Goal: Task Accomplishment & Management: Use online tool/utility

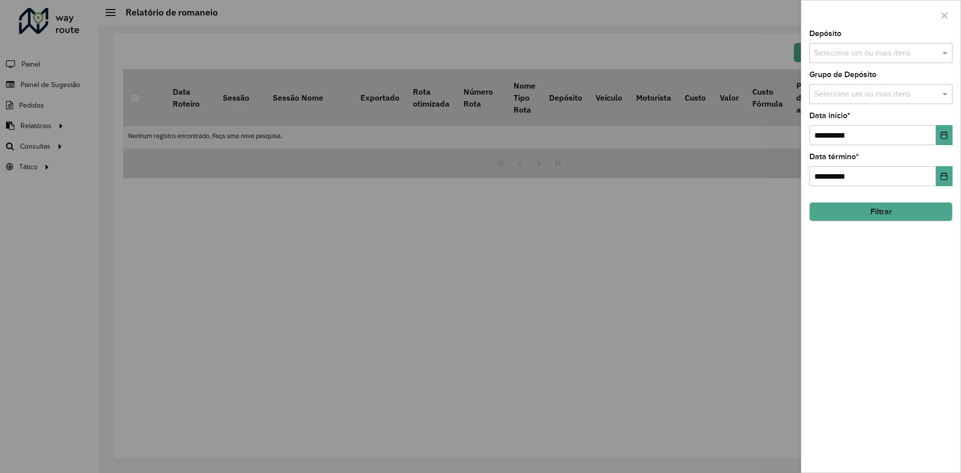
click at [549, 203] on div at bounding box center [480, 236] width 961 height 473
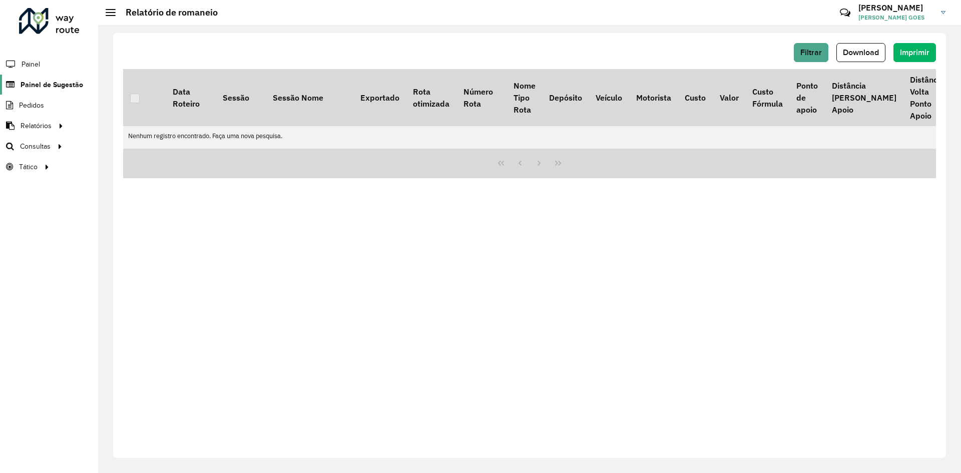
click at [37, 87] on span "Painel de Sugestão" at bounding box center [52, 85] width 63 height 11
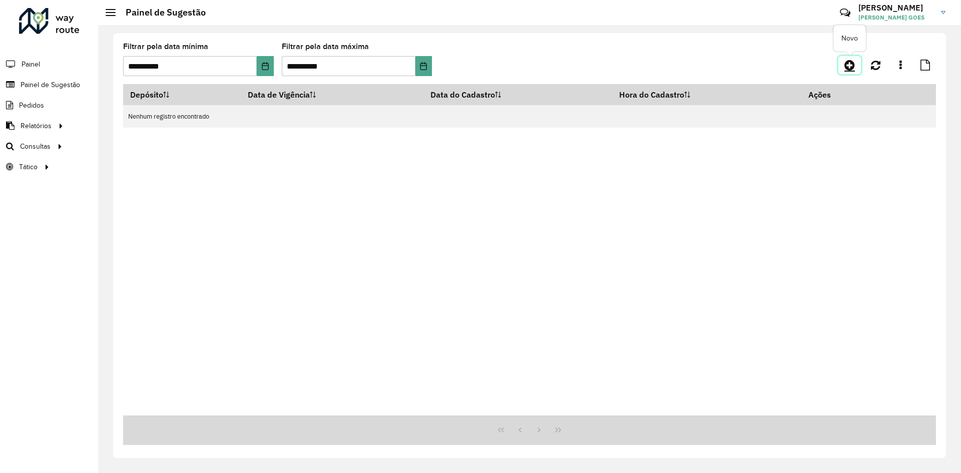
click at [850, 65] on icon at bounding box center [849, 65] width 11 height 12
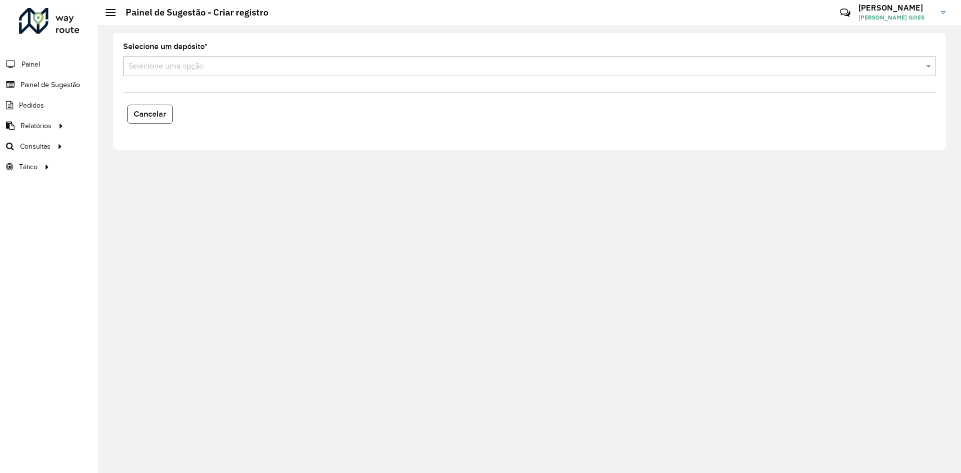
click at [168, 112] on button "Cancelar" at bounding box center [150, 114] width 46 height 19
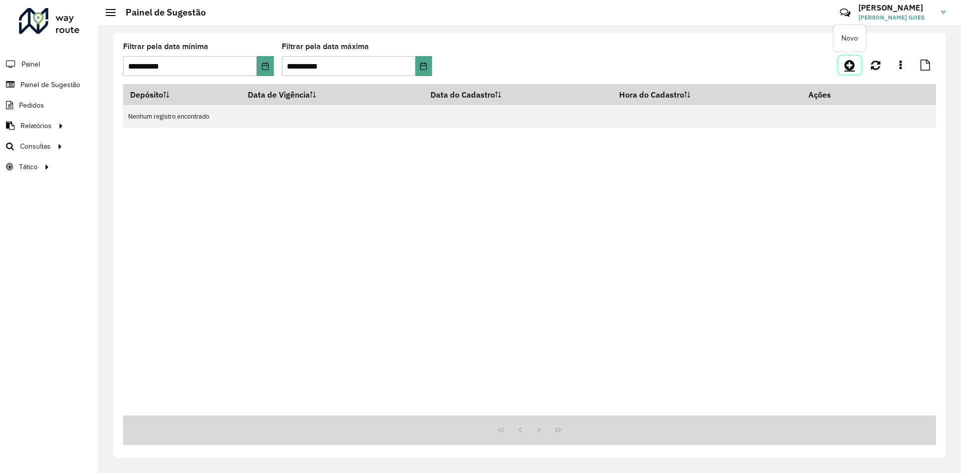
click at [845, 67] on icon at bounding box center [849, 65] width 11 height 12
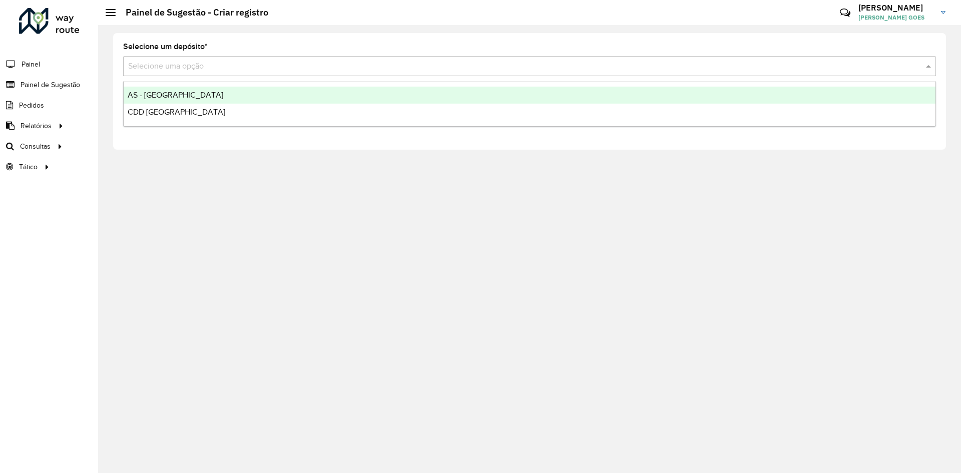
click at [264, 71] on input "text" at bounding box center [519, 67] width 783 height 12
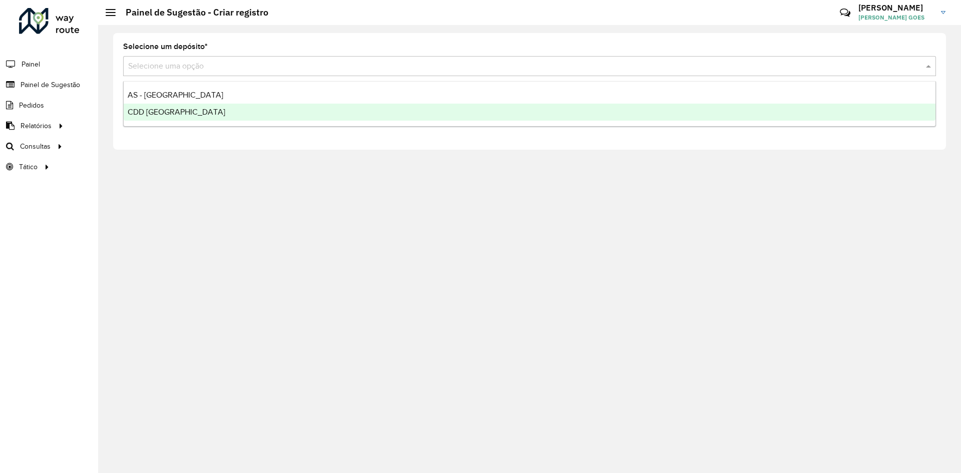
click at [175, 110] on span "CDD [GEOGRAPHIC_DATA]" at bounding box center [177, 112] width 98 height 9
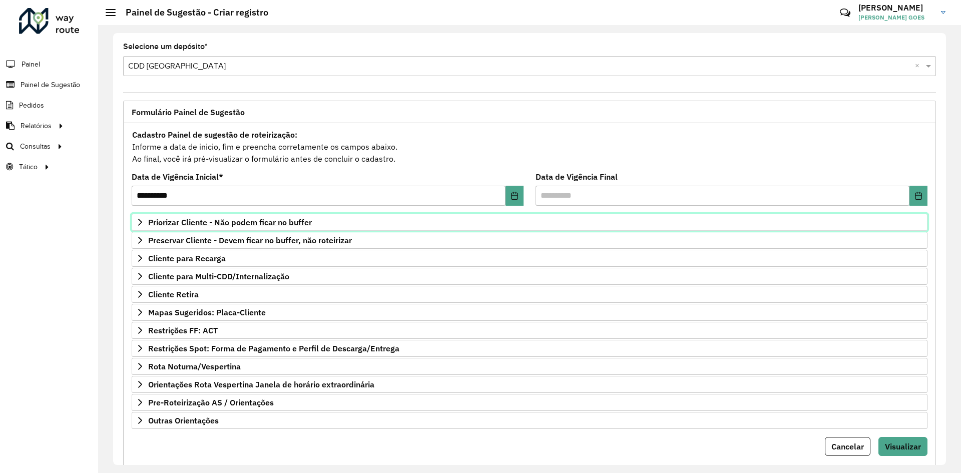
click at [204, 221] on span "Priorizar Cliente - Não podem ficar no buffer" at bounding box center [230, 222] width 164 height 8
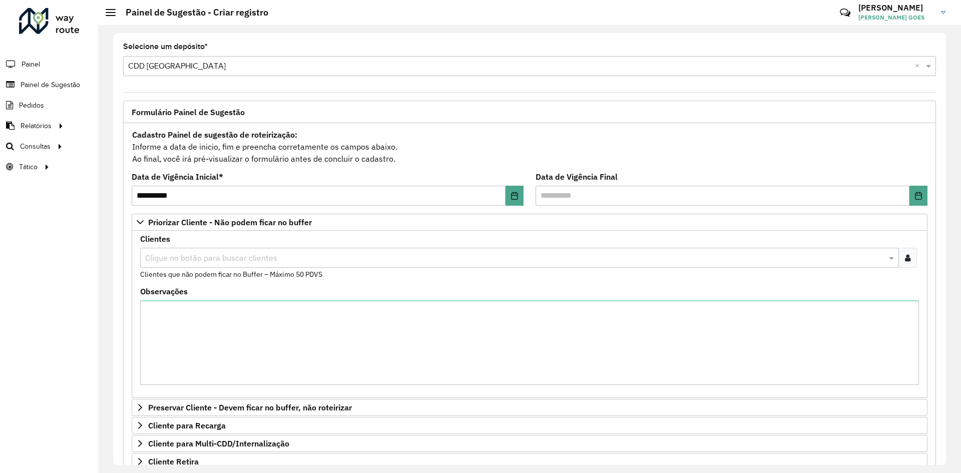
click at [907, 255] on icon at bounding box center [908, 258] width 6 height 8
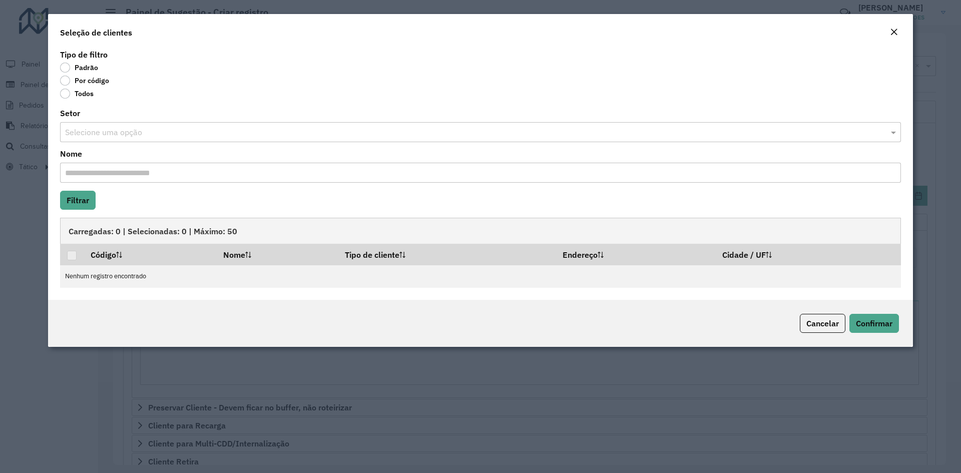
click at [67, 82] on label "Por código" at bounding box center [84, 81] width 49 height 10
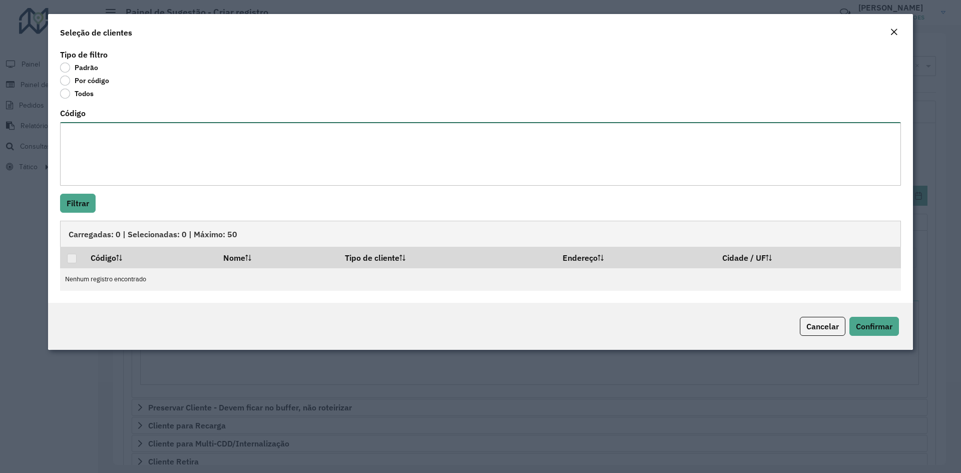
click at [107, 140] on textarea "Código" at bounding box center [480, 154] width 841 height 64
paste textarea "***** ***** ***** ***** ***** ***** ***** ***** ***** **** *****"
type textarea "***** ***** ***** ***** ***** ***** ***** ***** ***** **** *****"
click at [90, 198] on button "Filtrar" at bounding box center [78, 203] width 36 height 19
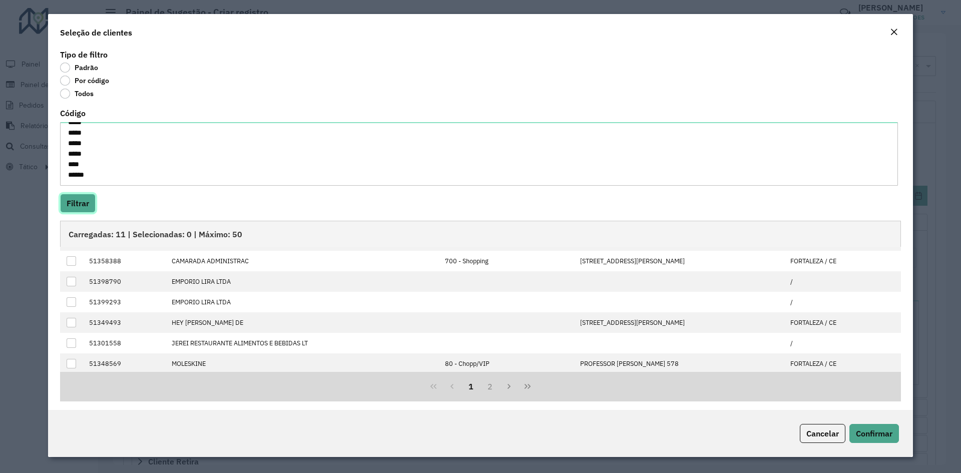
scroll to position [0, 0]
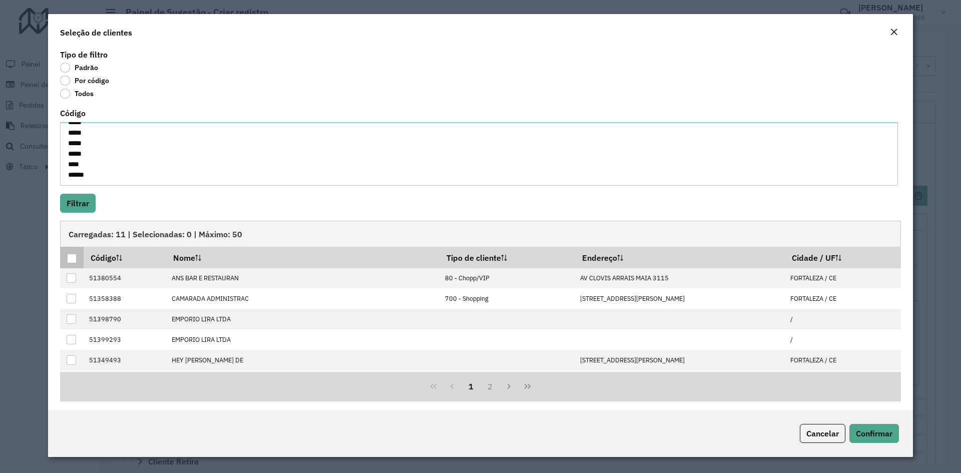
click at [72, 254] on div at bounding box center [72, 259] width 10 height 10
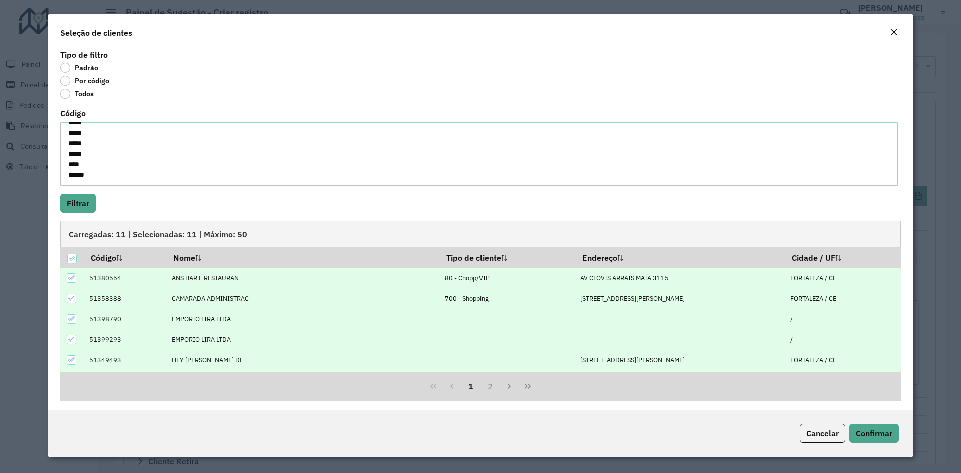
click at [873, 423] on div "Cancelar Confirmar" at bounding box center [480, 433] width 865 height 47
click at [873, 433] on span "Confirmar" at bounding box center [874, 433] width 37 height 10
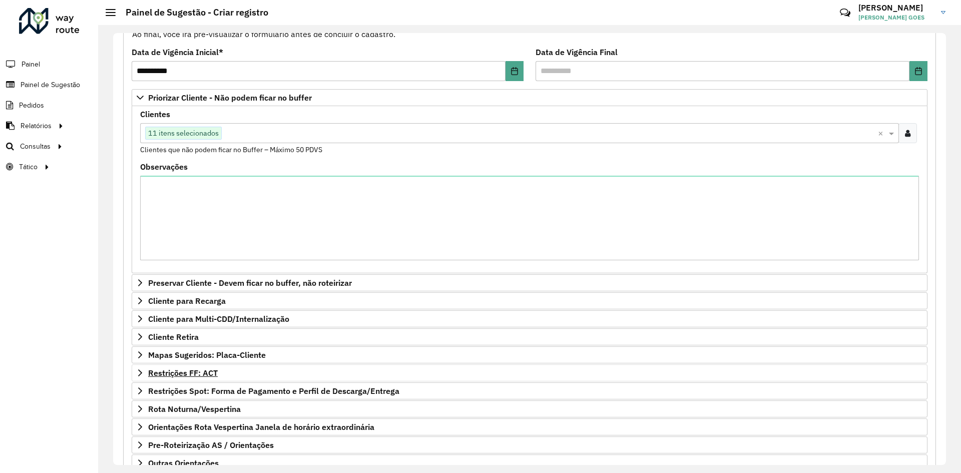
scroll to position [193, 0]
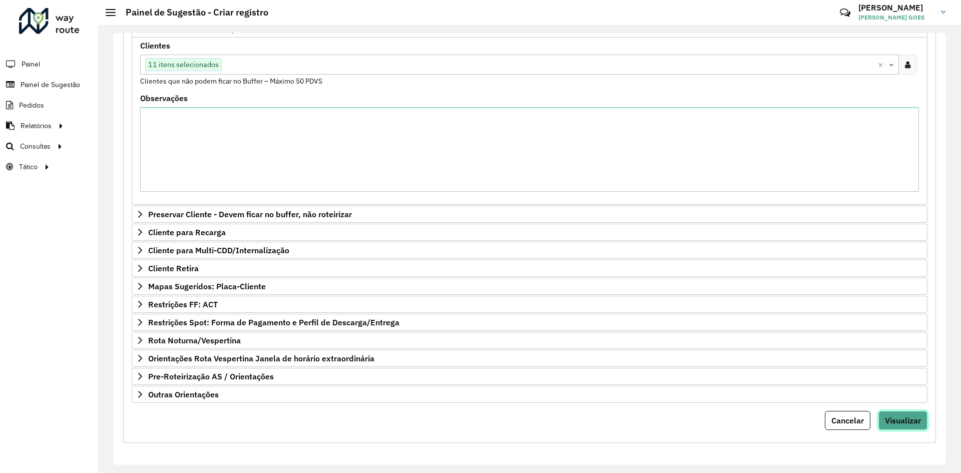
click at [879, 413] on button "Visualizar" at bounding box center [902, 420] width 49 height 19
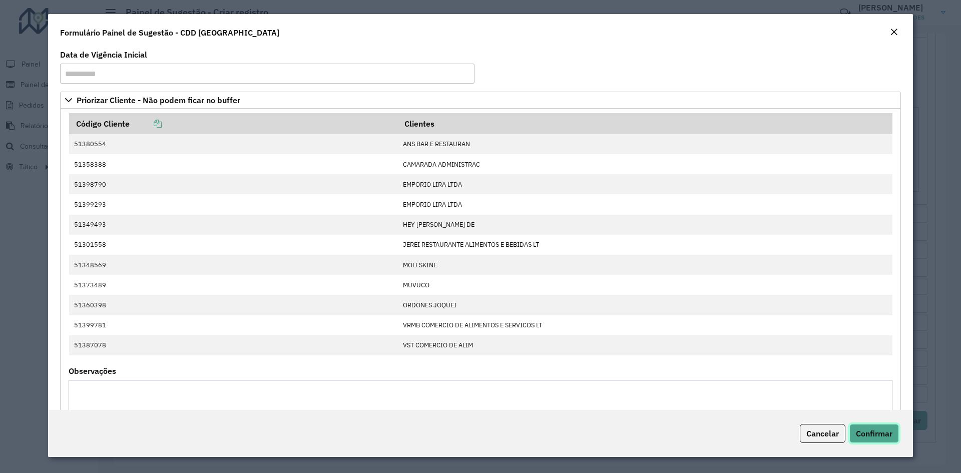
click at [878, 427] on button "Confirmar" at bounding box center [874, 433] width 50 height 19
